Goal: Transaction & Acquisition: Download file/media

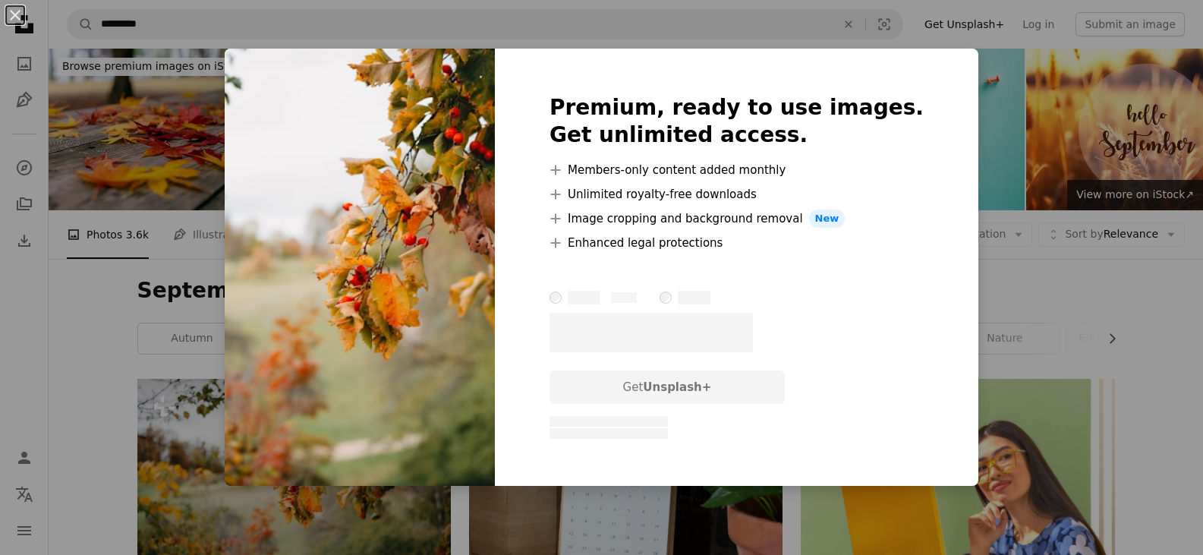
scroll to position [304, 0]
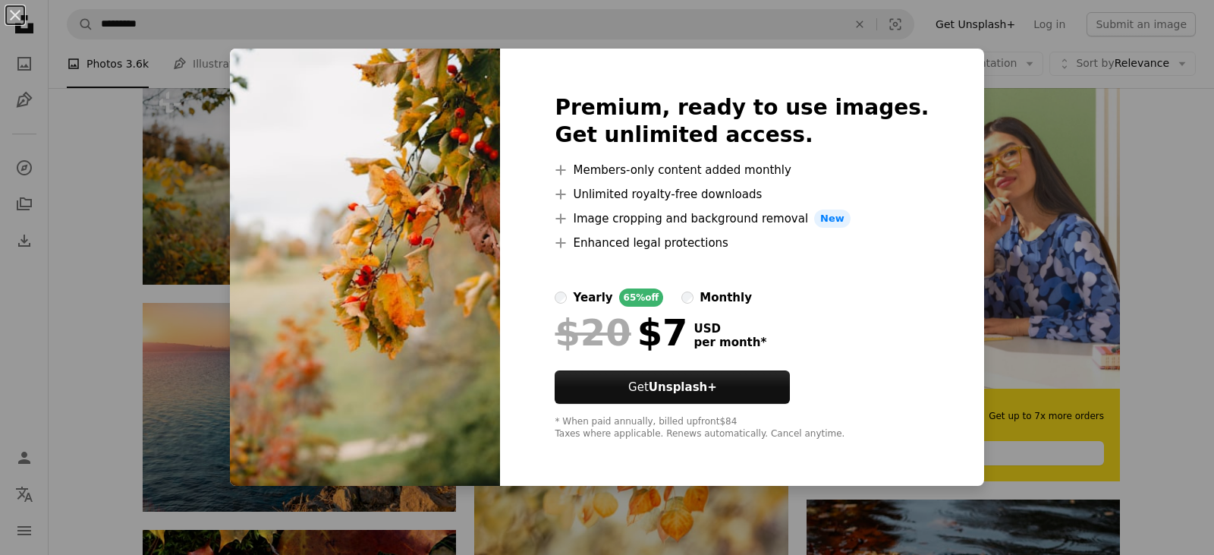
click at [1175, 150] on div "An X shape Premium, ready to use images. Get unlimited access. A plus sign Memb…" at bounding box center [607, 277] width 1214 height 555
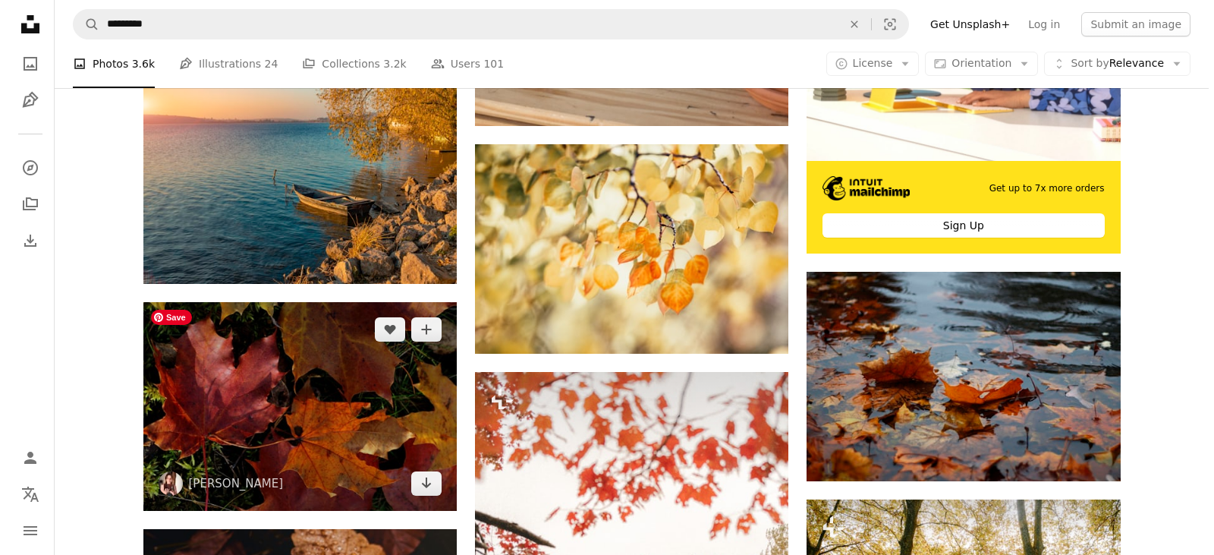
scroll to position [607, 0]
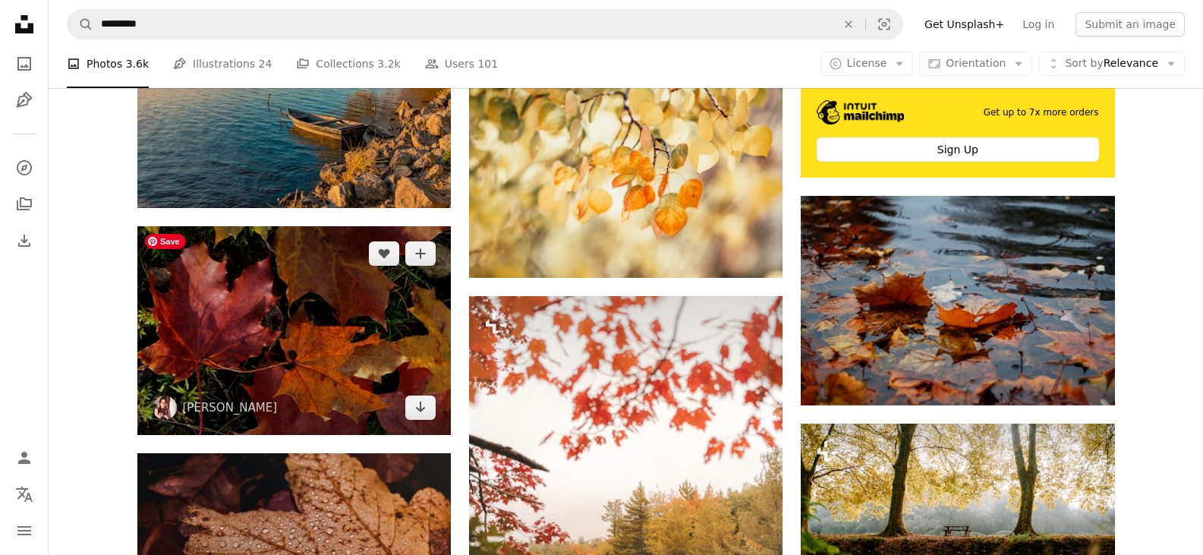
click at [253, 336] on img at bounding box center [293, 330] width 313 height 209
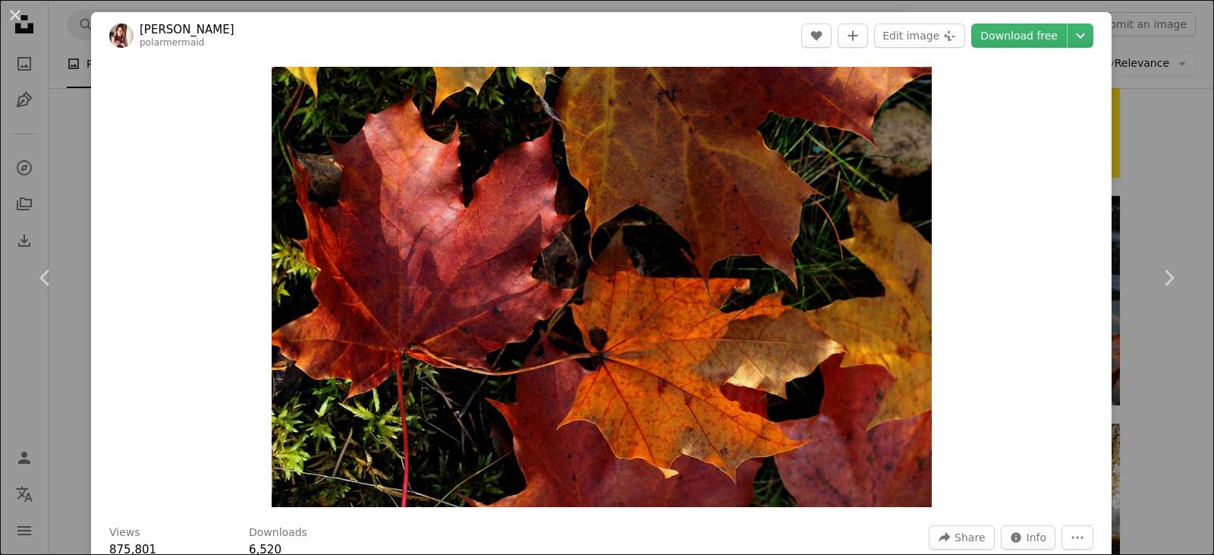
drag, startPoint x: 636, startPoint y: 311, endPoint x: 1024, endPoint y: 228, distance: 397.3
click at [1024, 228] on div "Zoom in" at bounding box center [601, 286] width 1021 height 455
click at [1028, 32] on link "Download free" at bounding box center [1019, 36] width 96 height 24
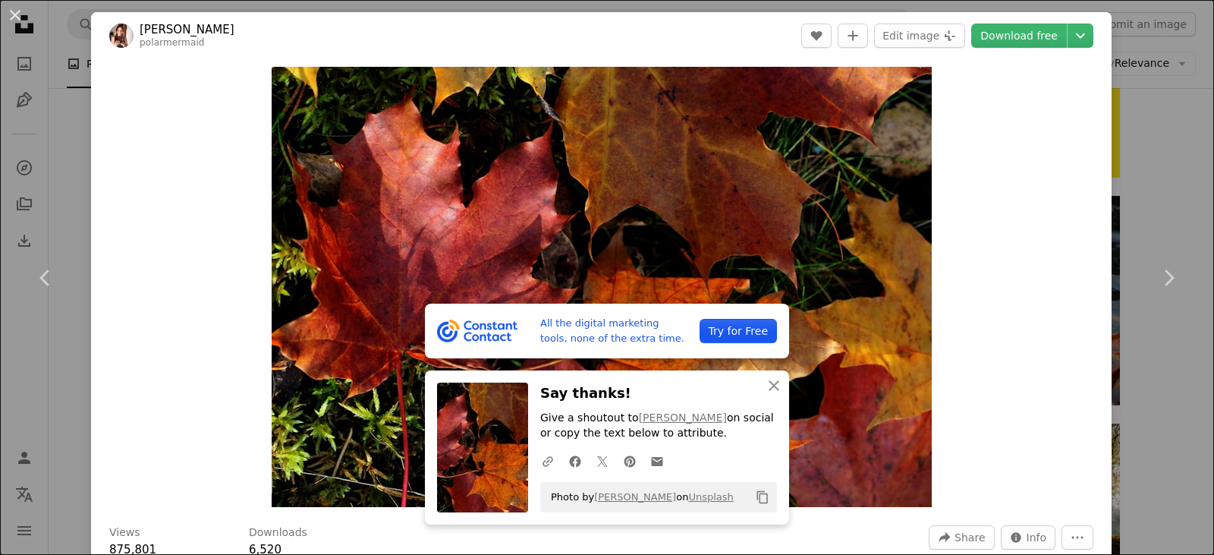
click at [1027, 229] on div "Zoom in" at bounding box center [601, 286] width 1021 height 455
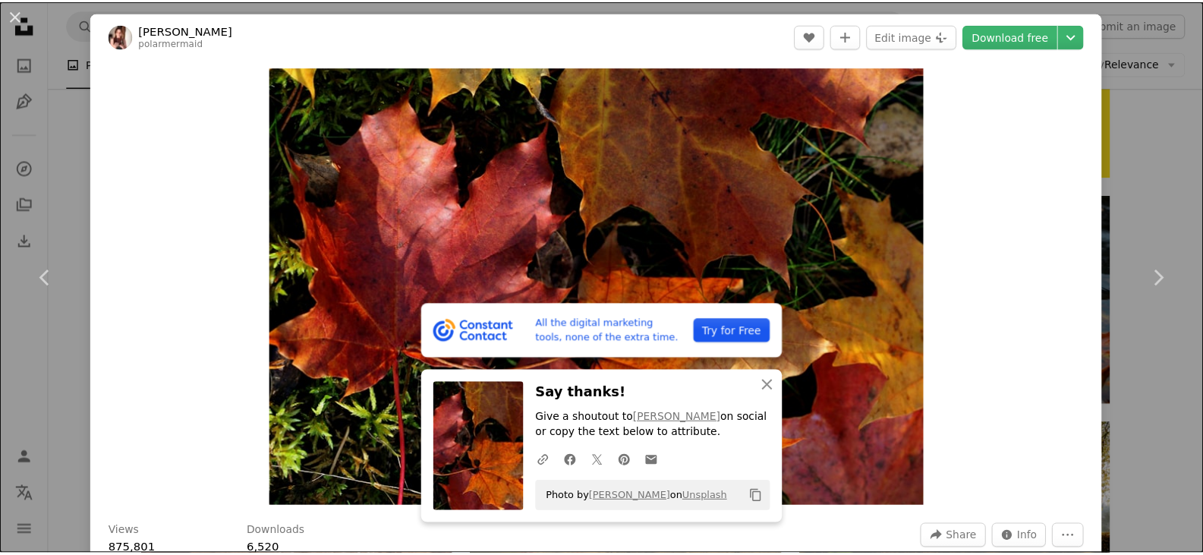
scroll to position [304, 0]
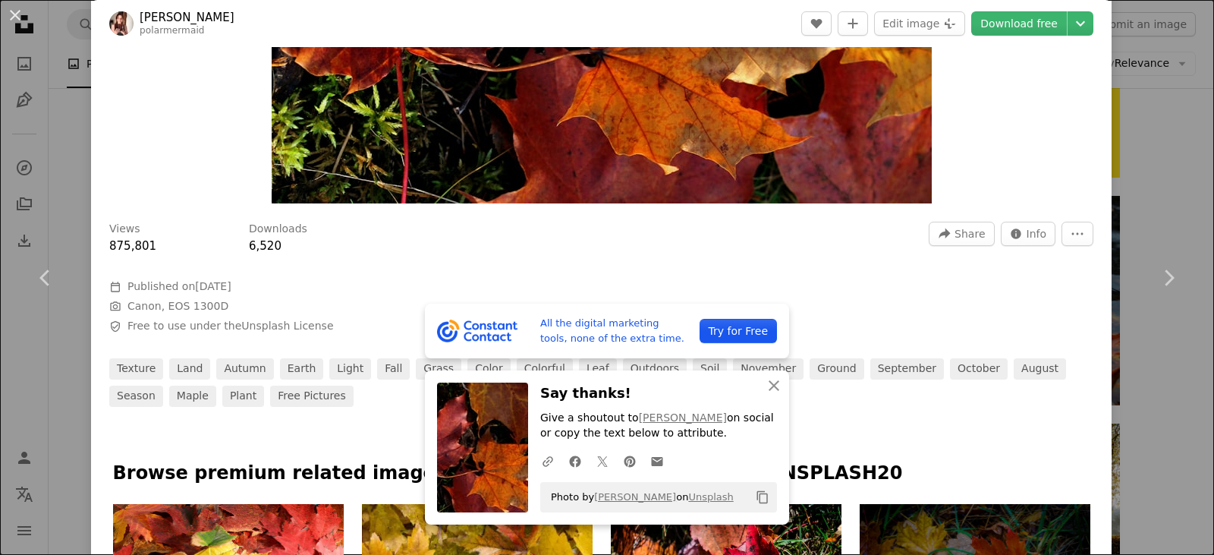
click at [24, 135] on div "An X shape Chevron left Chevron right All the digital marketing tools, none of …" at bounding box center [607, 277] width 1214 height 555
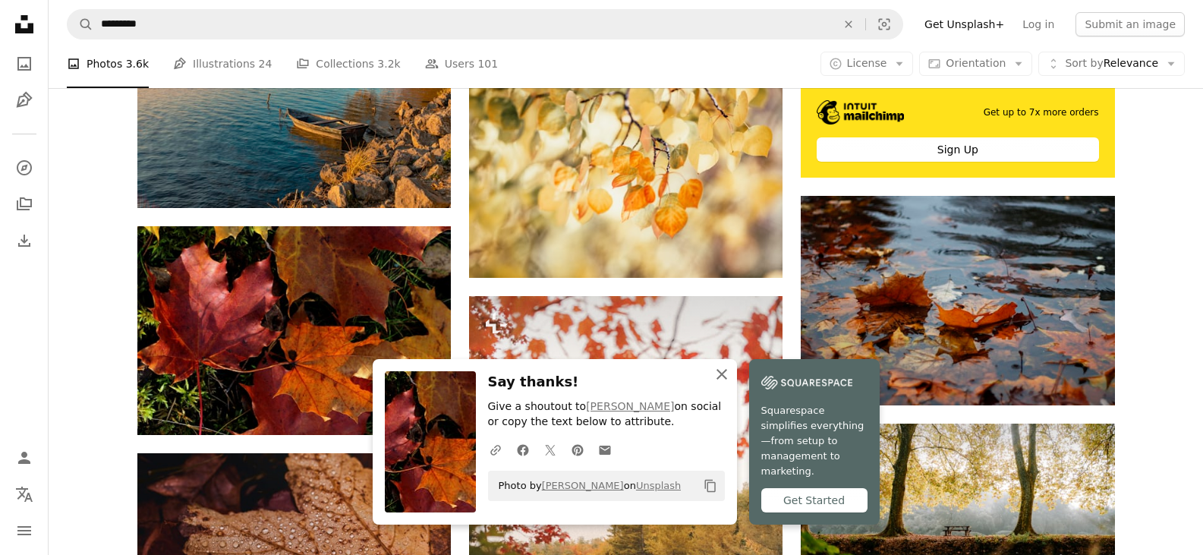
click at [722, 379] on icon "An X shape" at bounding box center [721, 374] width 18 height 18
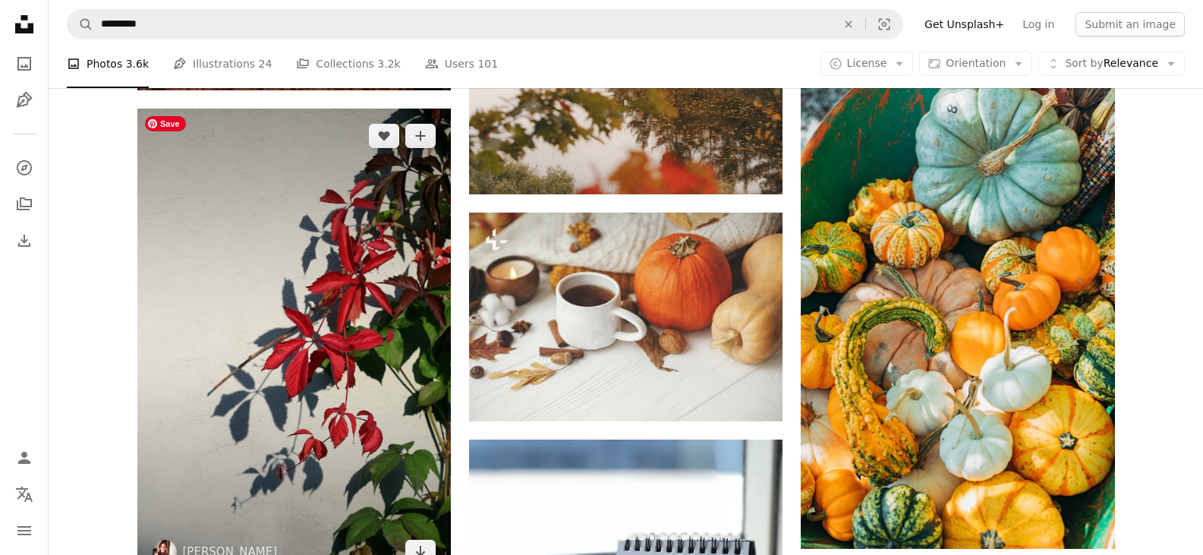
scroll to position [1290, 0]
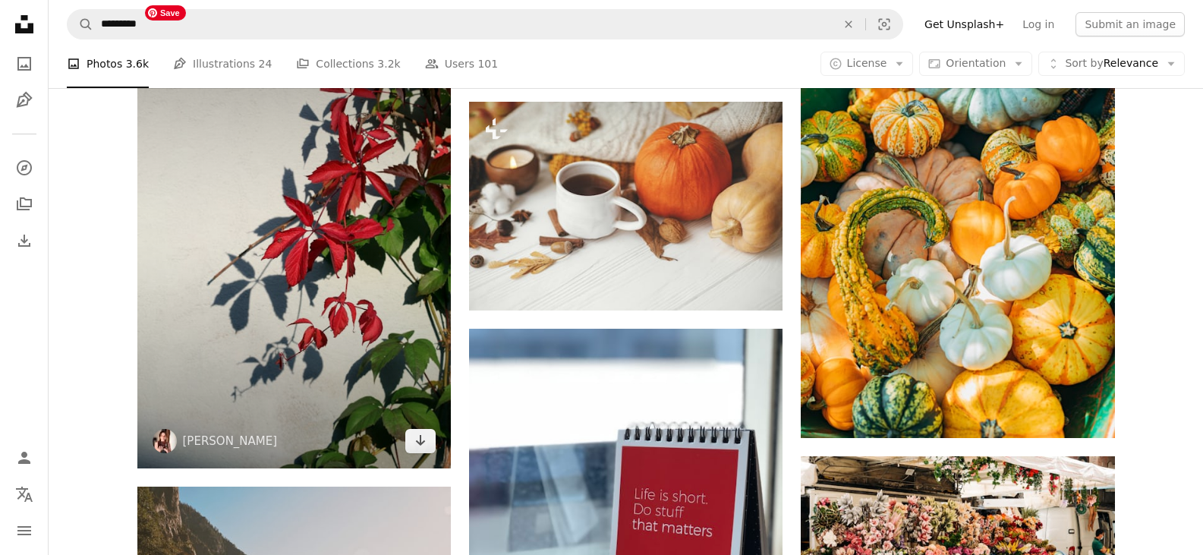
click at [254, 222] on img at bounding box center [293, 233] width 313 height 470
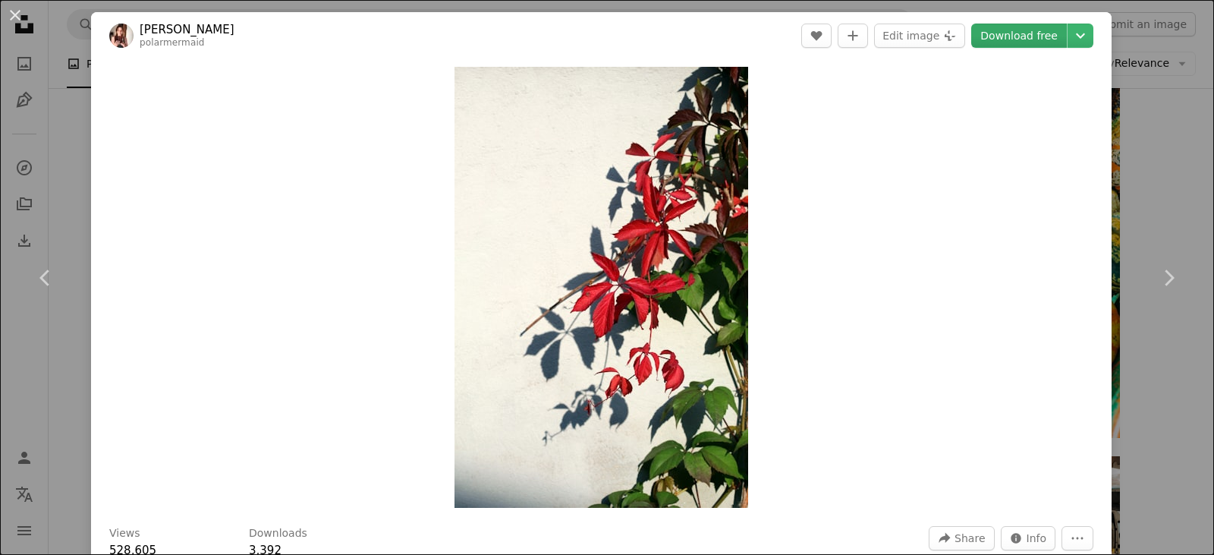
drag, startPoint x: 254, startPoint y: 222, endPoint x: 1030, endPoint y: 36, distance: 797.6
click at [1030, 36] on link "Download free" at bounding box center [1019, 36] width 96 height 24
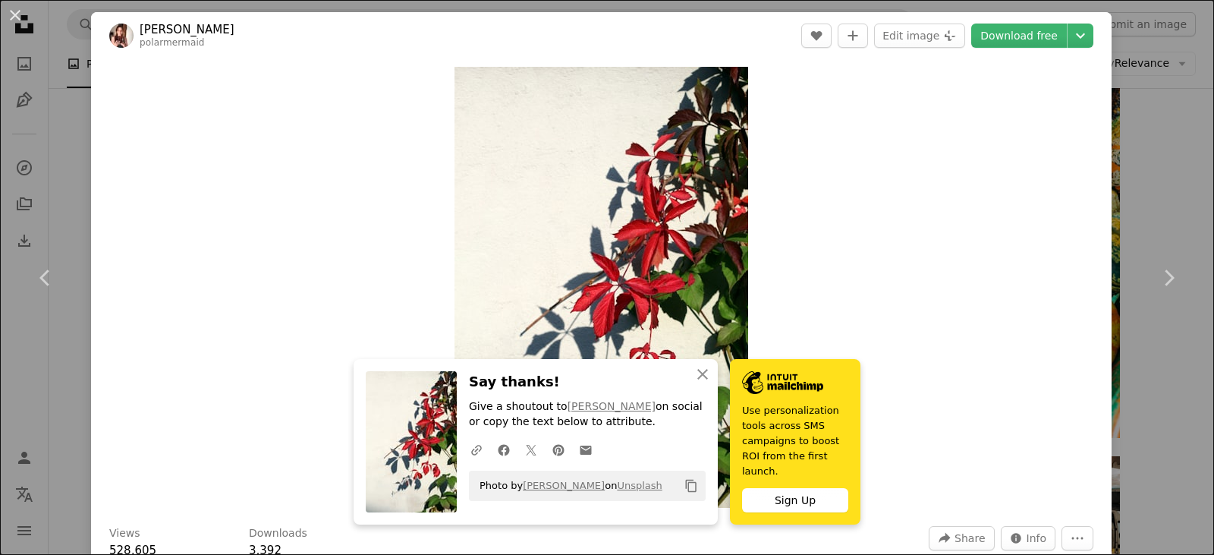
click at [1152, 183] on div "An X shape Chevron left Chevron right An X shape Close Say thanks! Give a shout…" at bounding box center [607, 277] width 1214 height 555
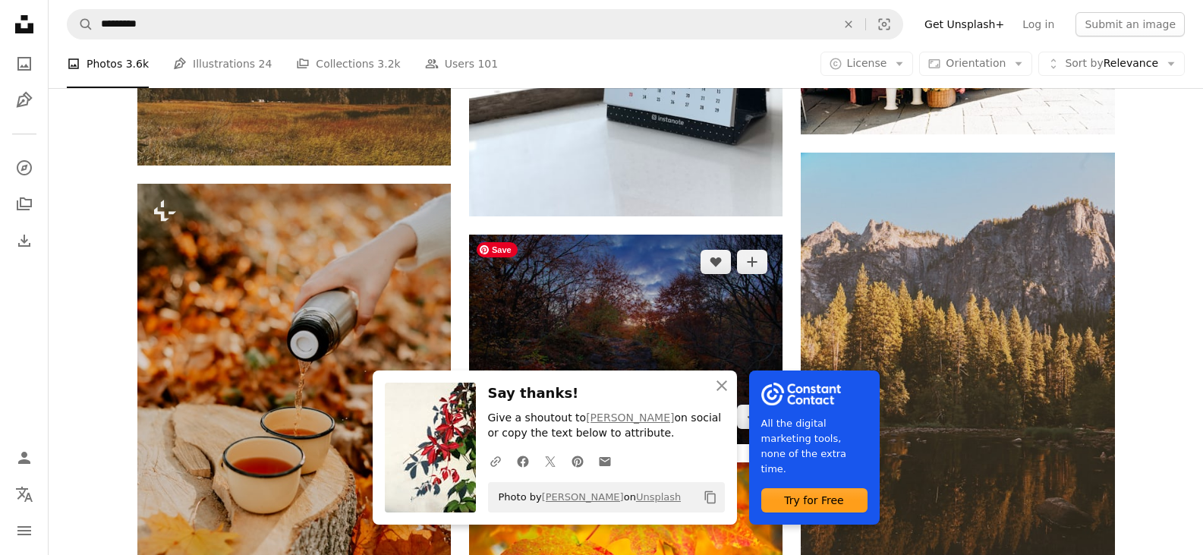
scroll to position [1593, 0]
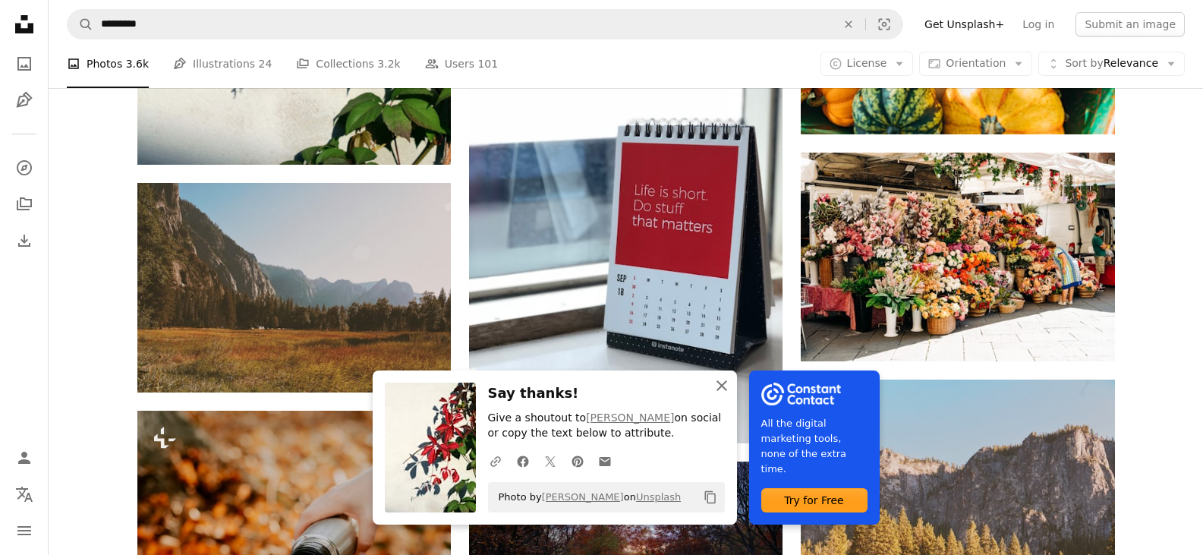
click at [720, 386] on icon "button" at bounding box center [721, 385] width 11 height 11
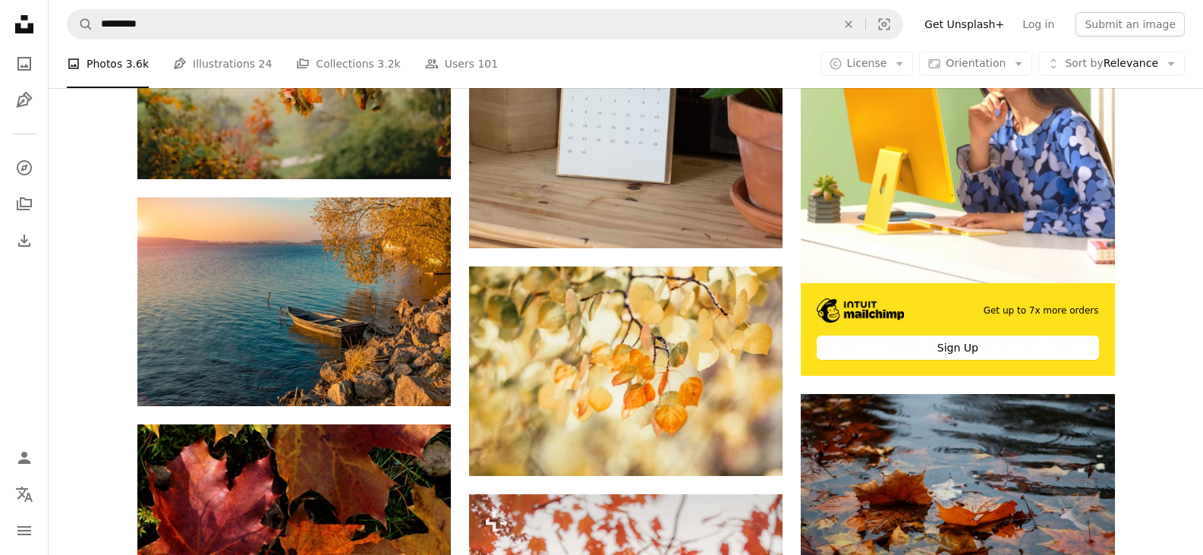
scroll to position [379, 0]
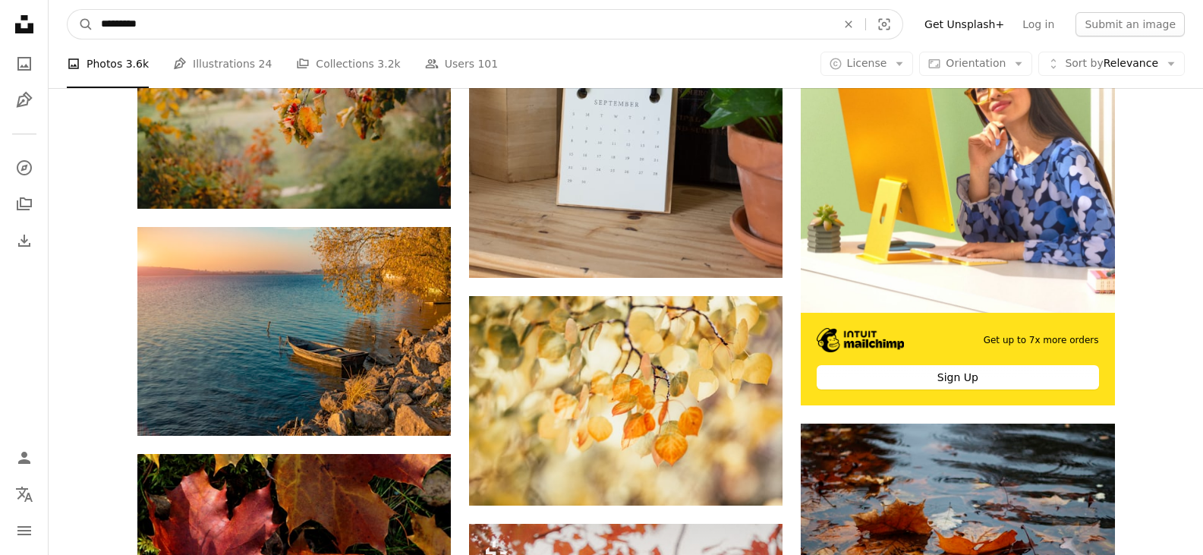
click at [184, 17] on input "*********" at bounding box center [462, 24] width 738 height 29
drag, startPoint x: 159, startPoint y: 30, endPoint x: 40, endPoint y: 14, distance: 119.4
type input "**********"
click button "A magnifying glass" at bounding box center [81, 24] width 26 height 29
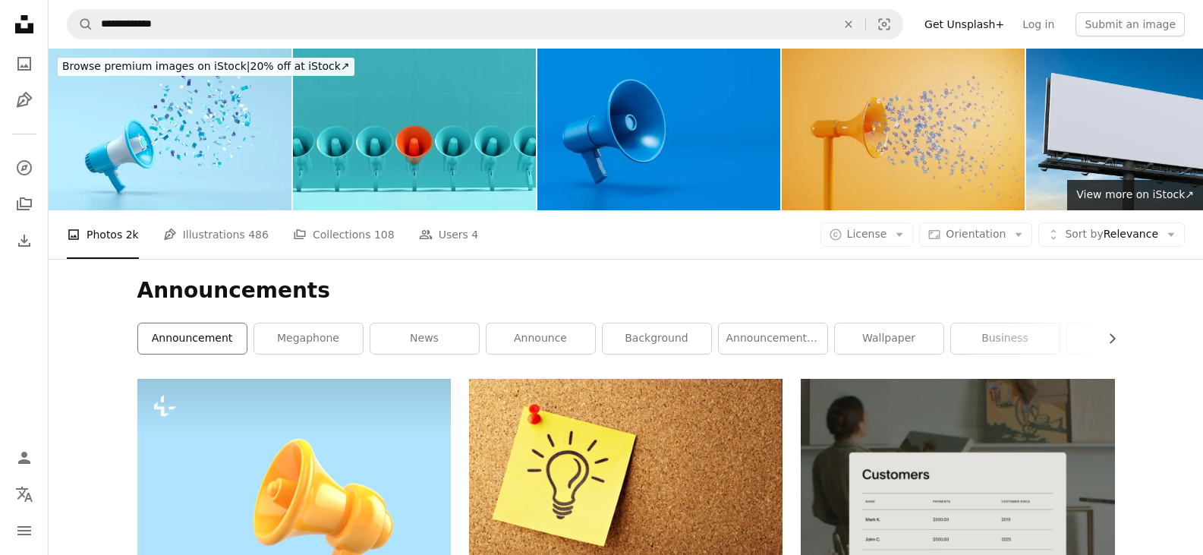
click at [221, 337] on link "announcement" at bounding box center [192, 338] width 109 height 30
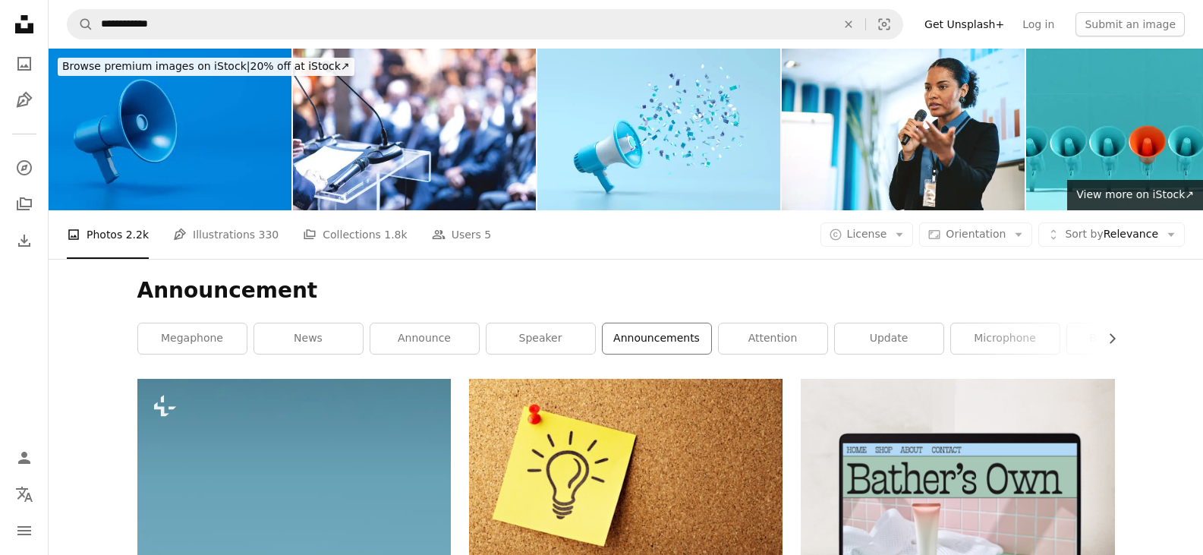
click at [662, 336] on link "announcements" at bounding box center [656, 338] width 109 height 30
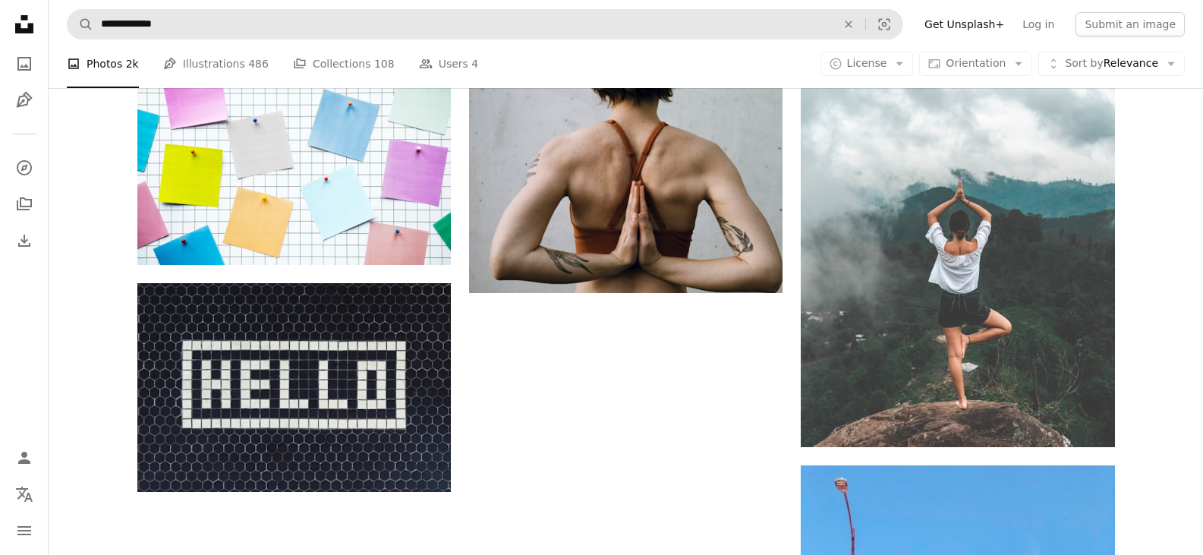
scroll to position [1834, 0]
